Goal: Navigation & Orientation: Find specific page/section

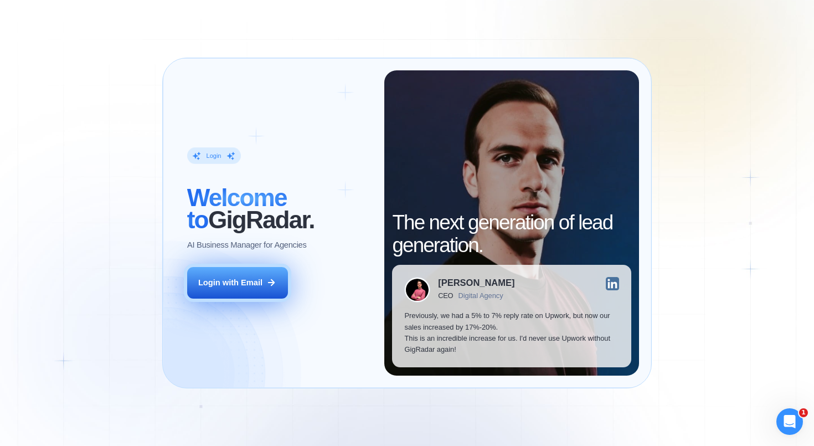
click at [234, 279] on div "Login with Email" at bounding box center [230, 282] width 64 height 11
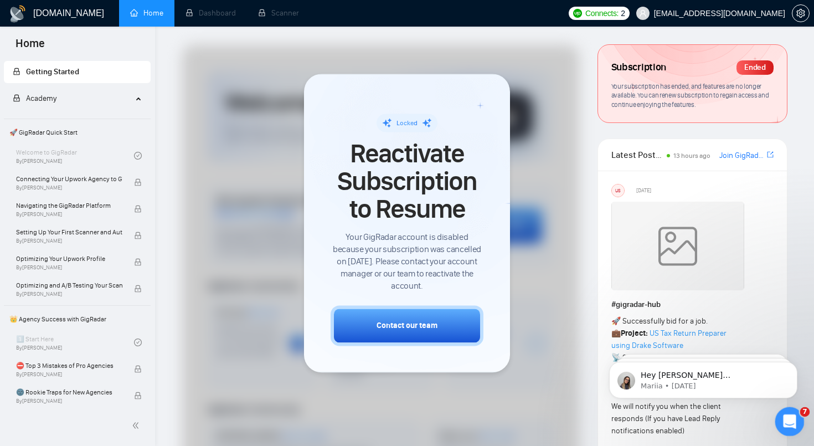
click at [788, 425] on icon "Open Intercom Messenger" at bounding box center [788, 420] width 18 height 18
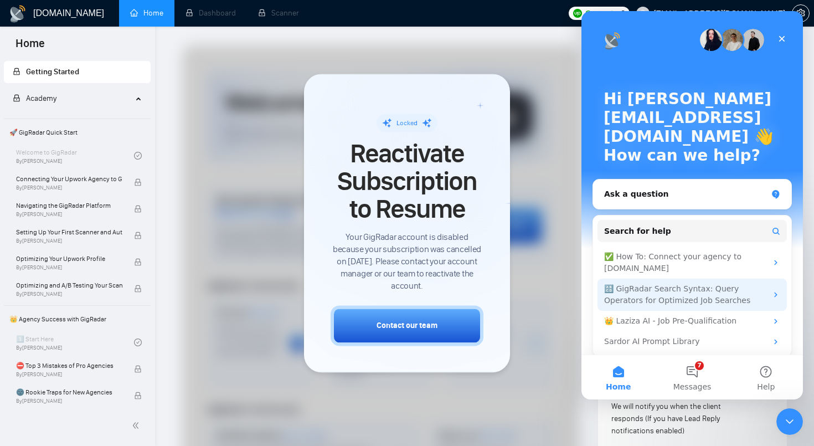
scroll to position [8, 0]
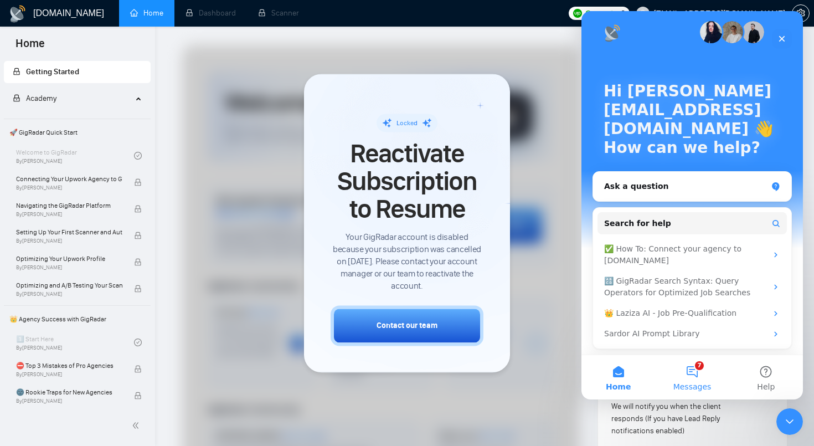
click at [692, 376] on button "7 Messages" at bounding box center [692, 377] width 74 height 44
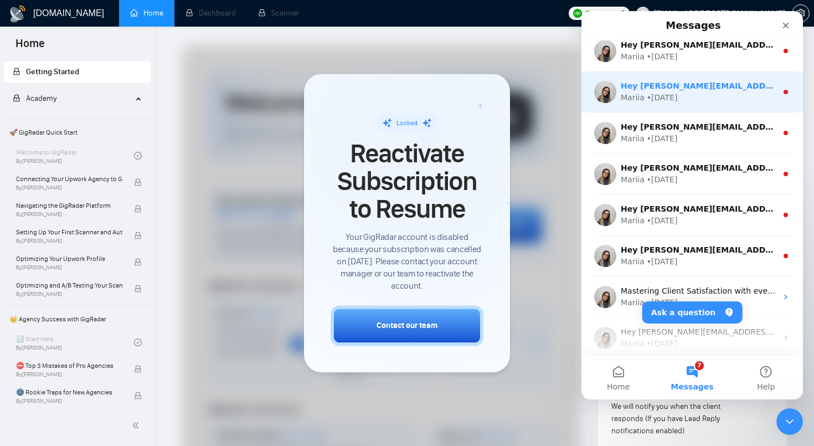
scroll to position [0, 0]
